Goal: Book appointment/travel/reservation

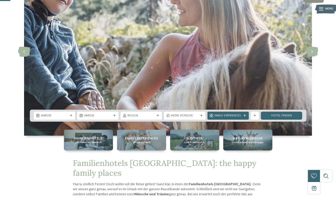
scroll to position [54, 0]
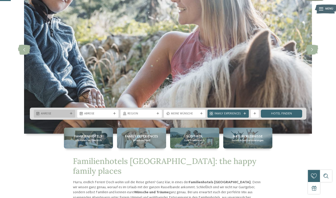
click at [55, 116] on span "Anreise" at bounding box center [54, 114] width 27 height 4
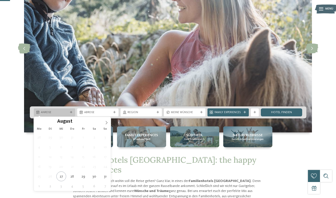
scroll to position [56, 0]
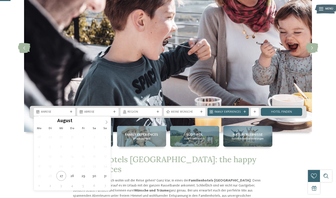
click at [106, 121] on icon at bounding box center [107, 123] width 4 height 4
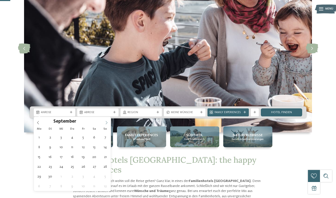
click at [106, 121] on icon at bounding box center [107, 123] width 4 height 4
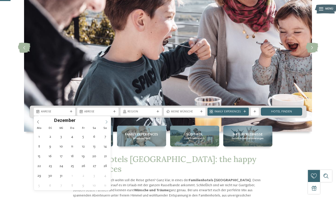
type input "****"
click at [106, 121] on icon at bounding box center [107, 122] width 4 height 4
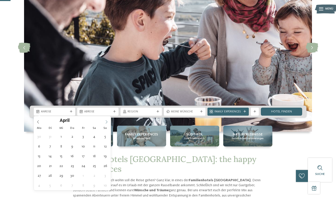
click at [106, 121] on icon at bounding box center [107, 122] width 4 height 4
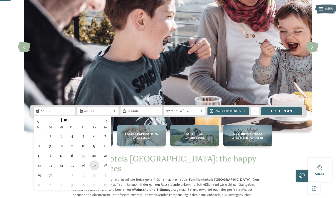
type div "27.06.2026"
type input "****"
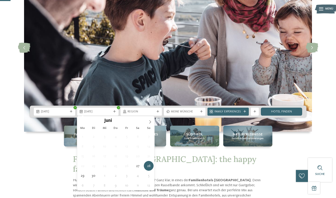
scroll to position [56, 0]
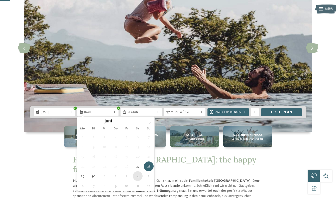
type div "04.07.2026"
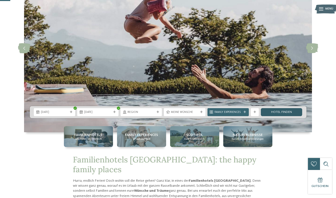
click at [274, 112] on link "Hotel finden" at bounding box center [281, 112] width 41 height 8
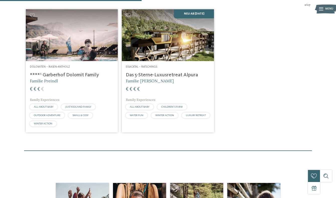
scroll to position [135, 0]
